Goal: Task Accomplishment & Management: Use online tool/utility

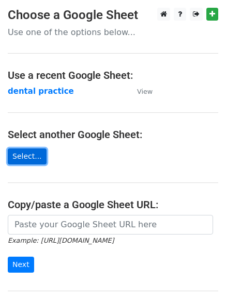
click at [31, 151] on link "Select..." at bounding box center [27, 157] width 39 height 16
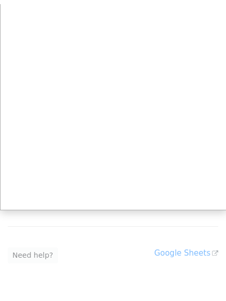
scroll to position [69, 0]
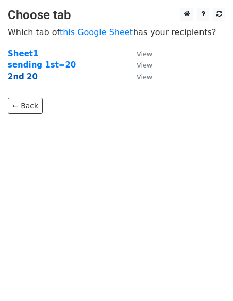
click at [25, 81] on strong "2nd 20" at bounding box center [23, 76] width 30 height 9
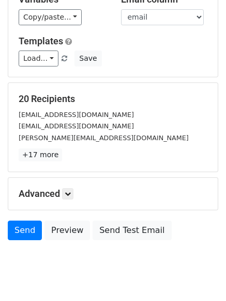
scroll to position [140, 0]
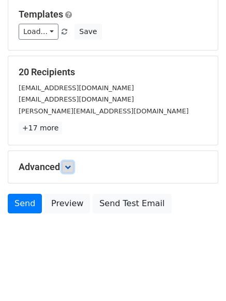
click at [69, 167] on icon at bounding box center [68, 167] width 6 height 6
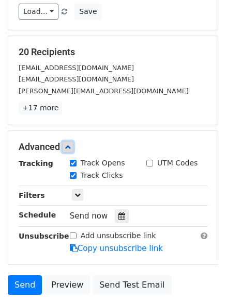
scroll to position [161, 0]
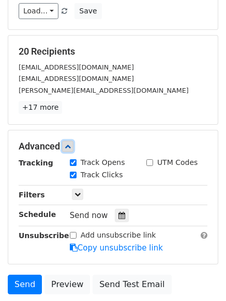
click at [69, 143] on icon at bounding box center [68, 146] width 6 height 6
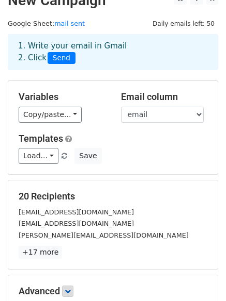
scroll to position [0, 0]
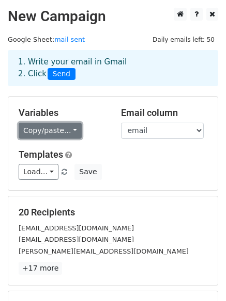
click at [69, 126] on link "Copy/paste..." at bounding box center [50, 131] width 63 height 16
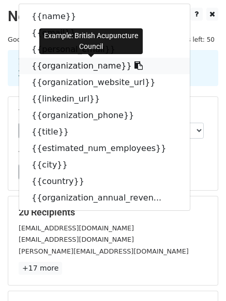
click at [134, 65] on icon at bounding box center [138, 65] width 8 height 8
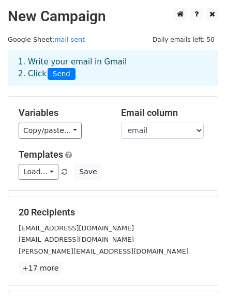
scroll to position [140, 0]
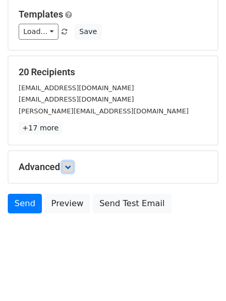
click at [73, 165] on link at bounding box center [67, 167] width 11 height 11
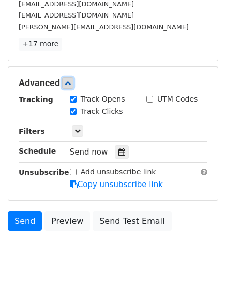
scroll to position [242, 0]
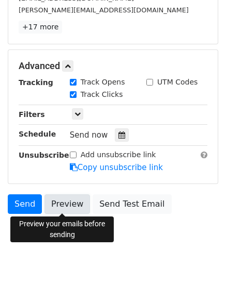
click at [63, 202] on link "Preview" at bounding box center [66, 205] width 45 height 20
click at [70, 204] on link "Preview" at bounding box center [66, 205] width 45 height 20
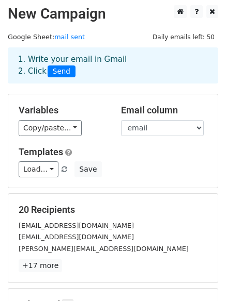
scroll to position [0, 0]
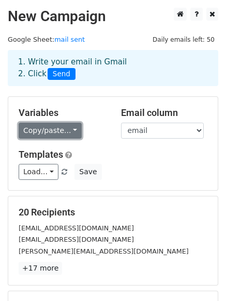
click at [73, 125] on link "Copy/paste..." at bounding box center [50, 131] width 63 height 16
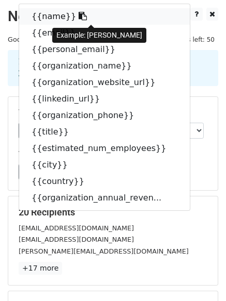
click at [78, 14] on icon at bounding box center [82, 16] width 8 height 8
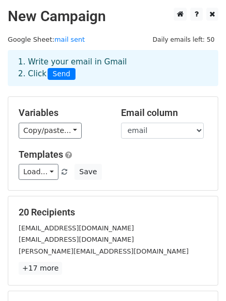
scroll to position [242, 0]
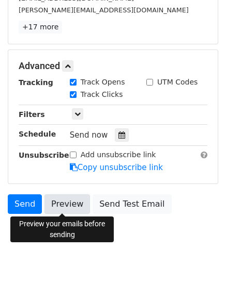
click at [61, 196] on link "Preview" at bounding box center [66, 205] width 45 height 20
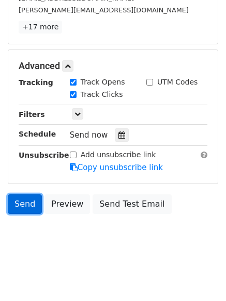
click at [28, 204] on link "Send" at bounding box center [25, 205] width 34 height 20
